Goal: Transaction & Acquisition: Purchase product/service

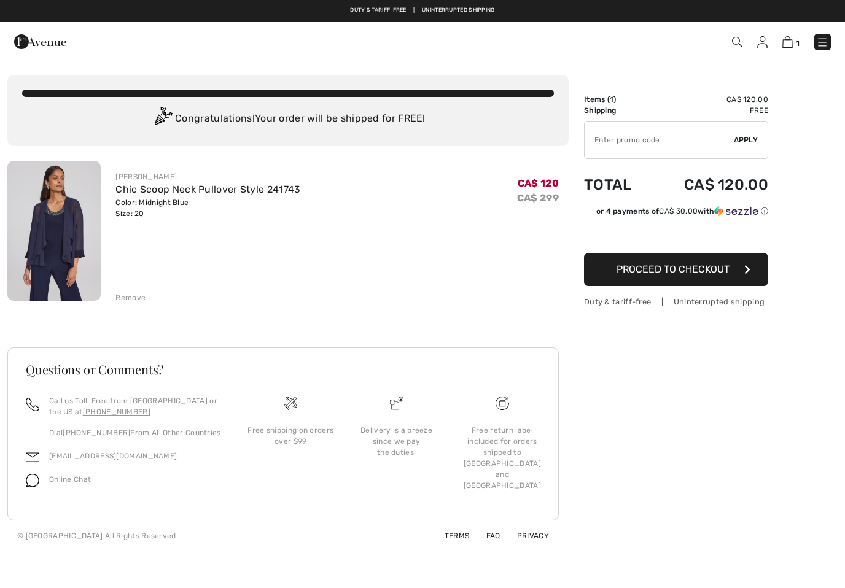
click at [610, 141] on input "TEXT" at bounding box center [659, 140] width 149 height 37
paste input "EXTRA15"
type input "EXTRA15"
click at [751, 145] on span "Apply" at bounding box center [746, 140] width 25 height 11
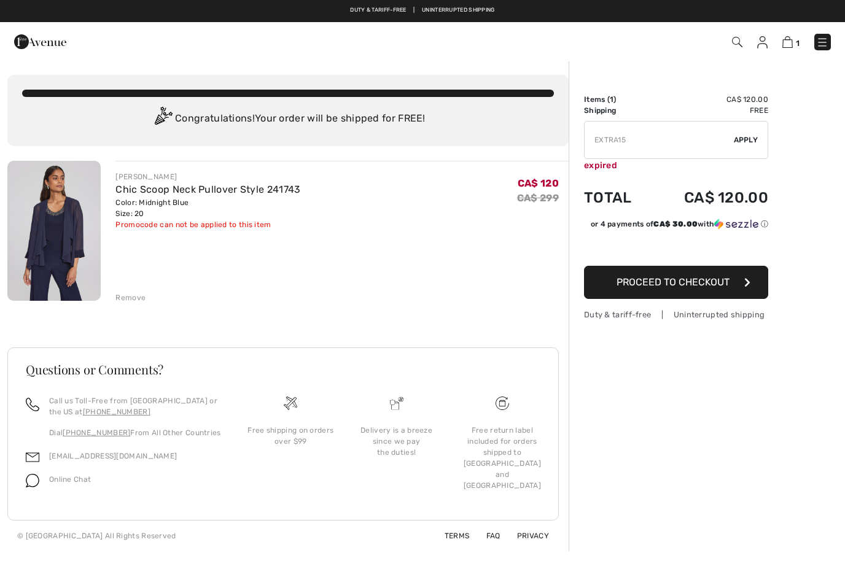
click at [788, 44] on img at bounding box center [787, 42] width 10 height 12
click at [790, 44] on img at bounding box center [787, 42] width 10 height 12
click at [135, 302] on div "Remove" at bounding box center [130, 297] width 30 height 11
